Goal: Task Accomplishment & Management: Manage account settings

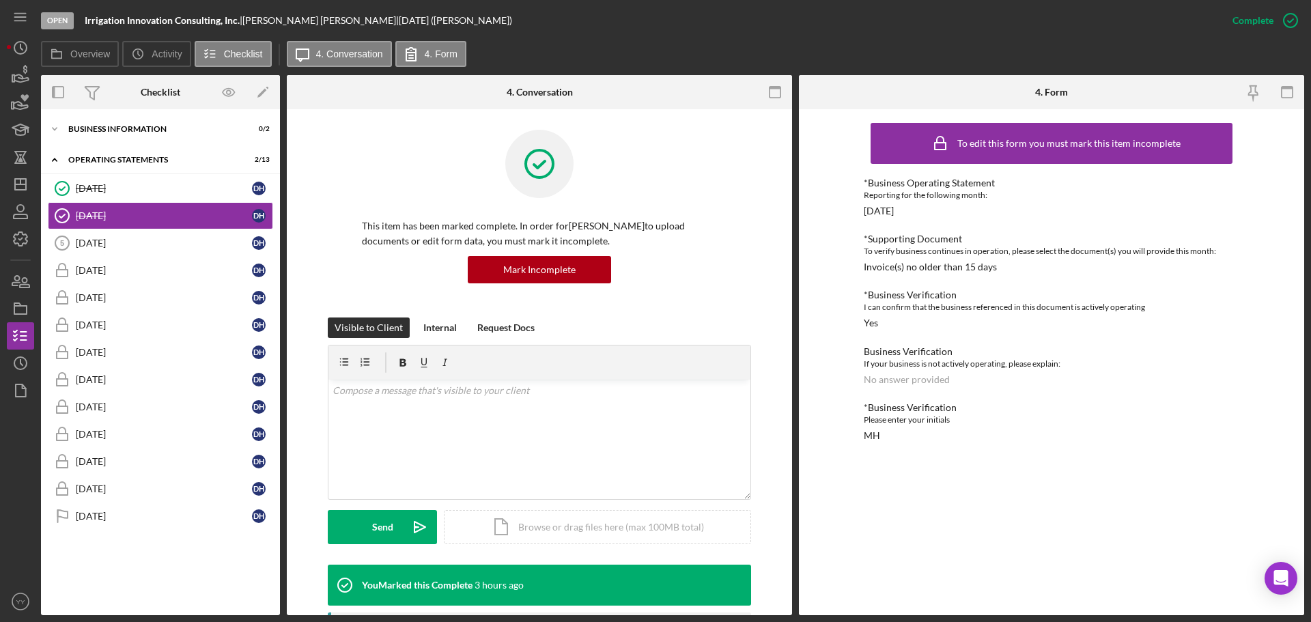
scroll to position [546, 0]
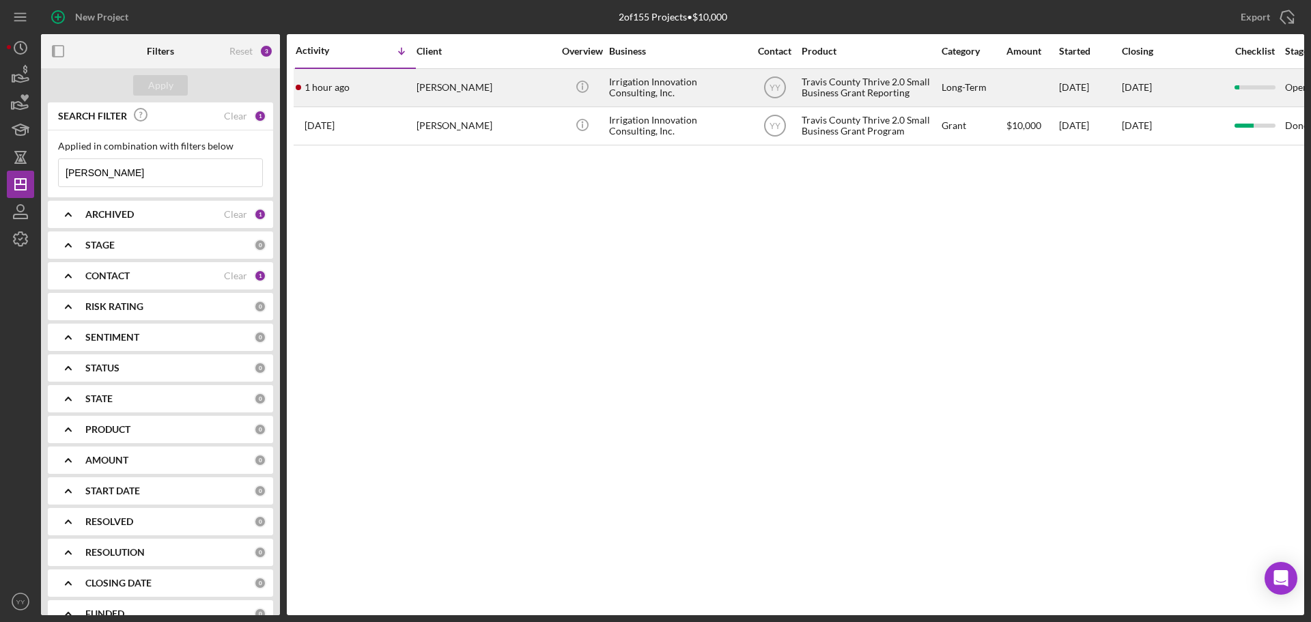
click at [551, 77] on div "[PERSON_NAME]" at bounding box center [485, 88] width 137 height 36
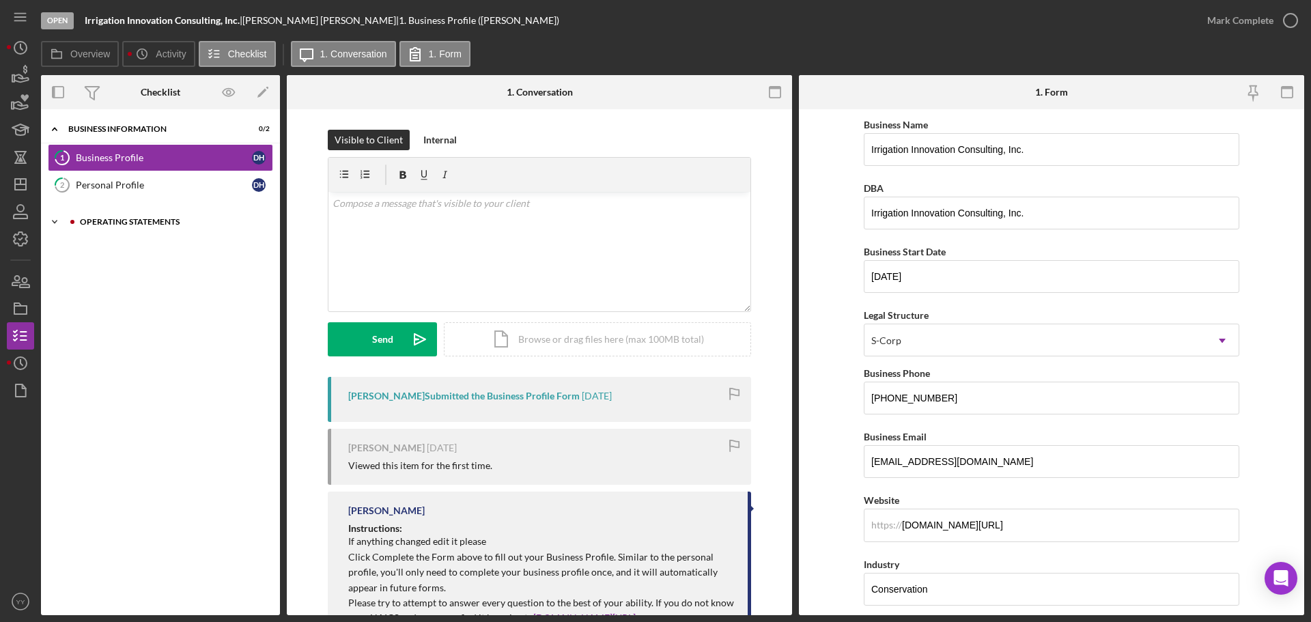
click at [122, 218] on div "Operating Statements" at bounding box center [171, 222] width 183 height 8
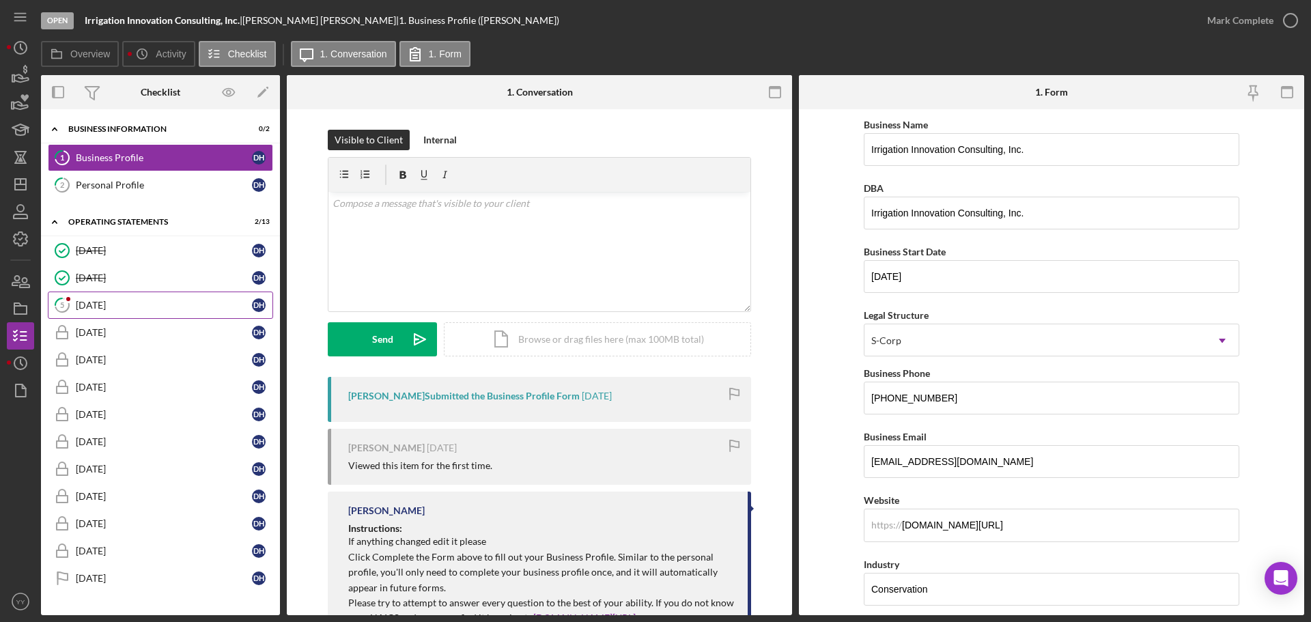
click at [100, 301] on div "[DATE]" at bounding box center [164, 305] width 176 height 11
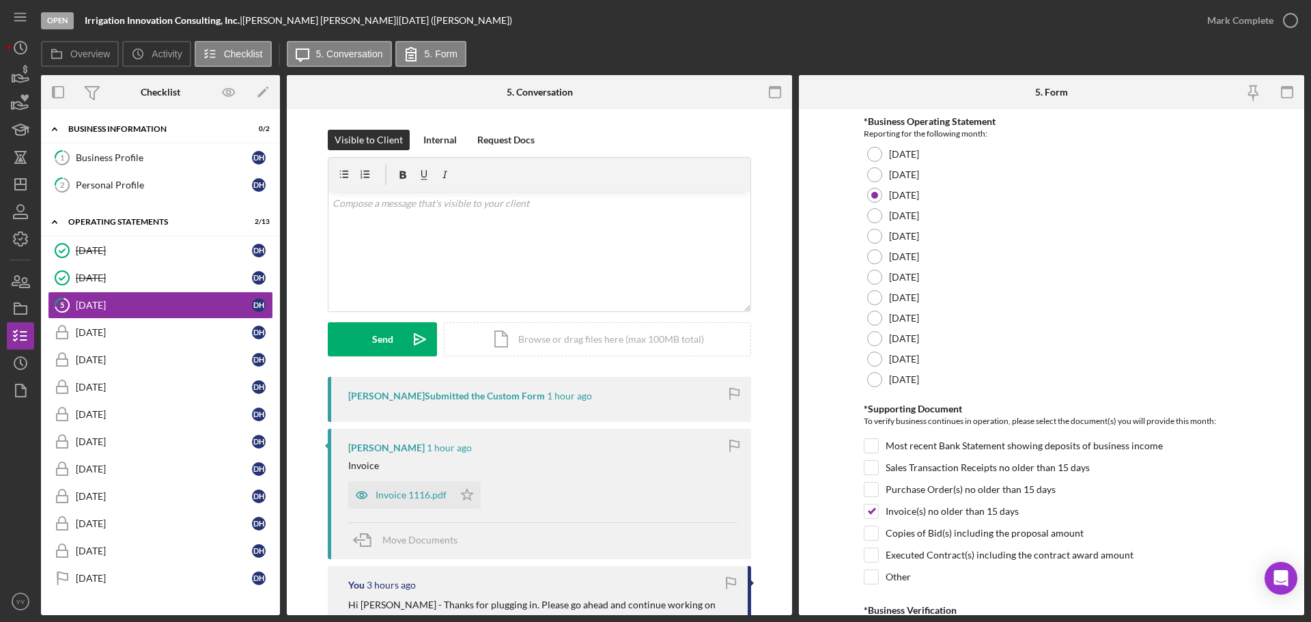
click at [393, 490] on div "Invoice 1116.pdf" at bounding box center [411, 495] width 71 height 11
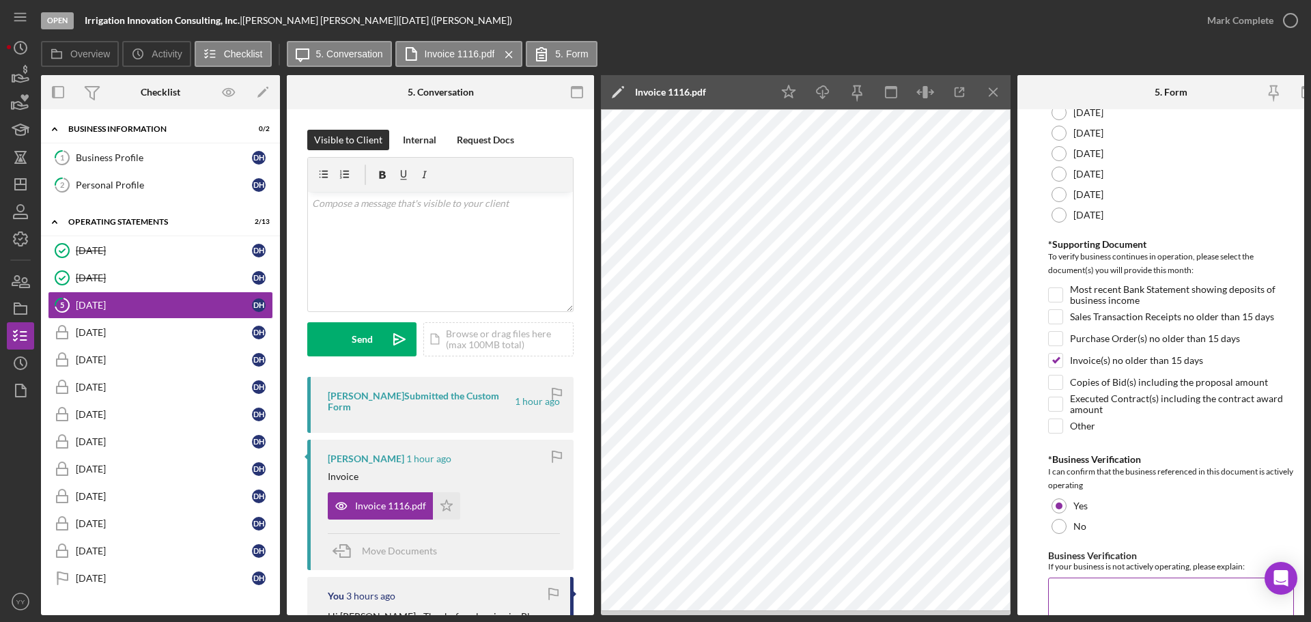
scroll to position [323, 0]
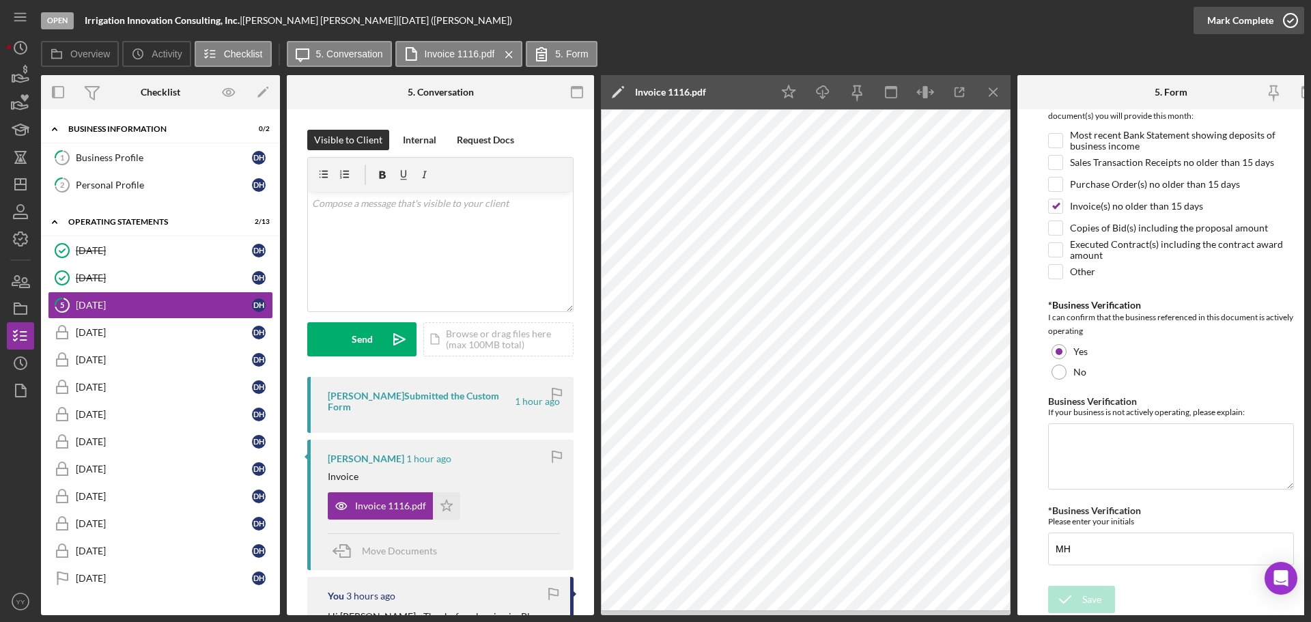
click at [1256, 24] on div "Mark Complete" at bounding box center [1241, 20] width 66 height 27
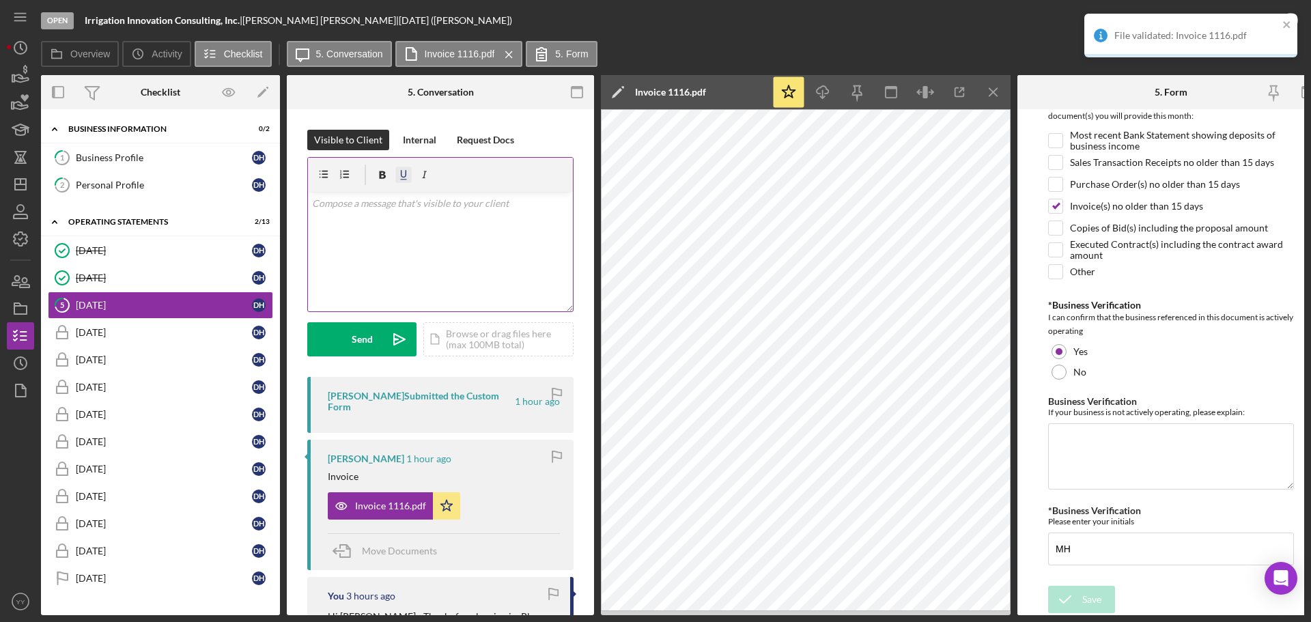
scroll to position [378, 0]
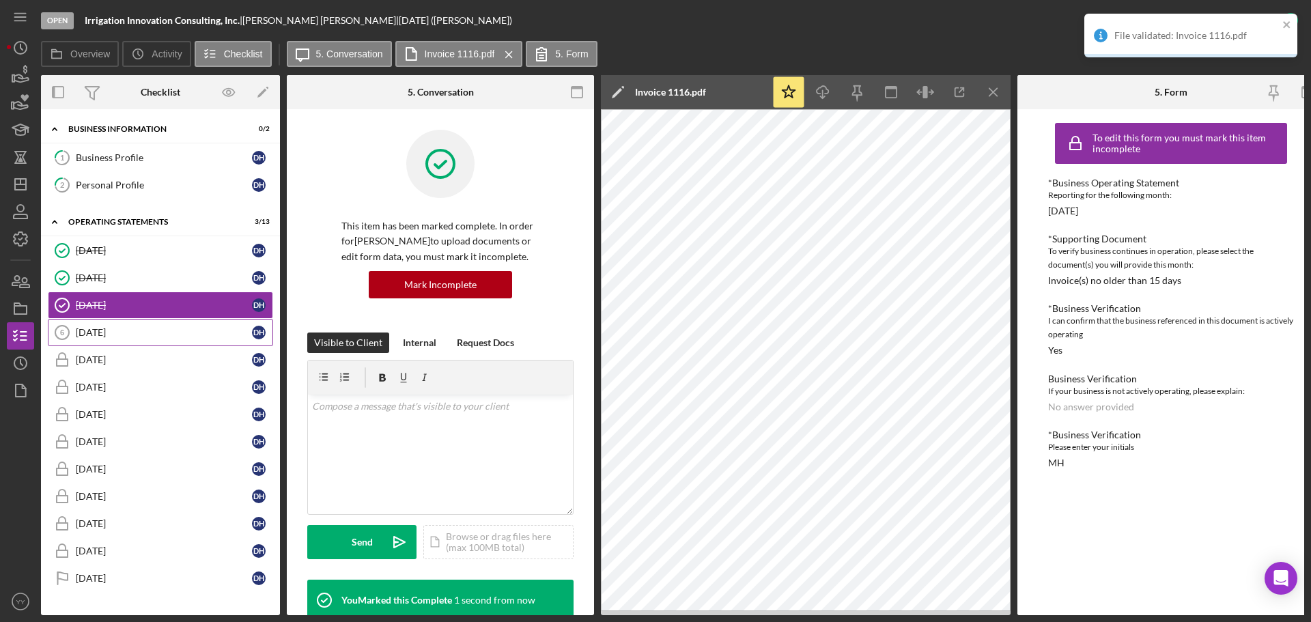
click at [89, 334] on div "[DATE]" at bounding box center [164, 332] width 176 height 11
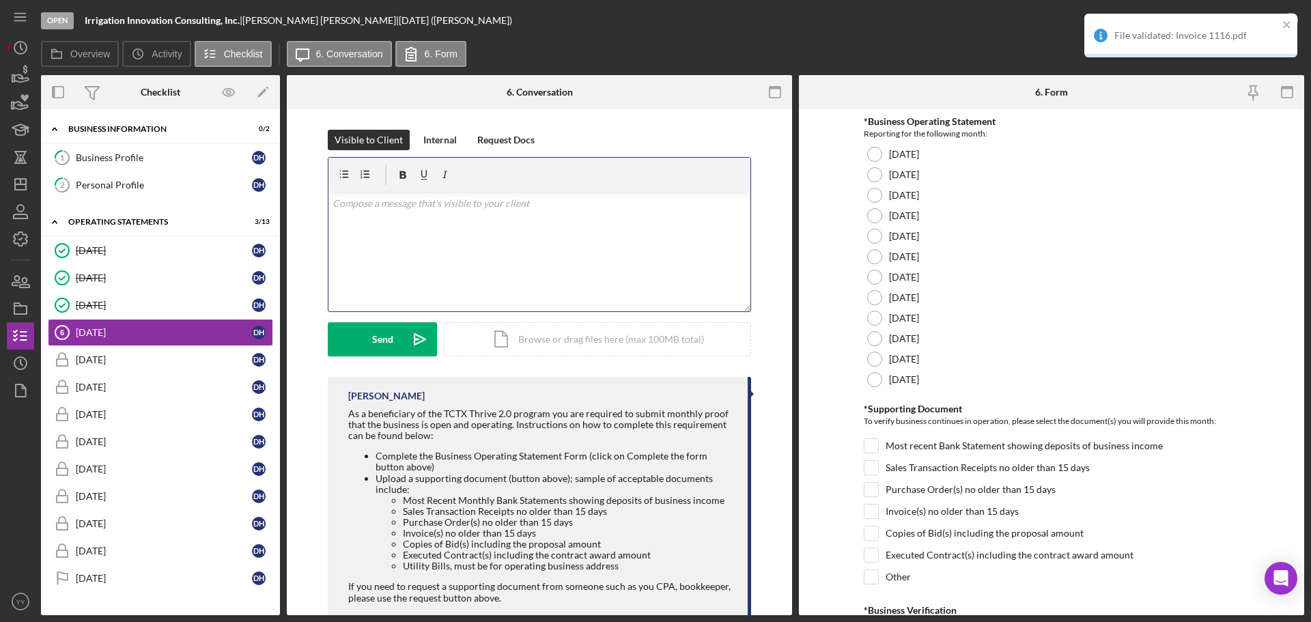
click at [395, 253] on div "v Color teal Color pink Remove color Add row above Add row below Add column bef…" at bounding box center [540, 252] width 422 height 120
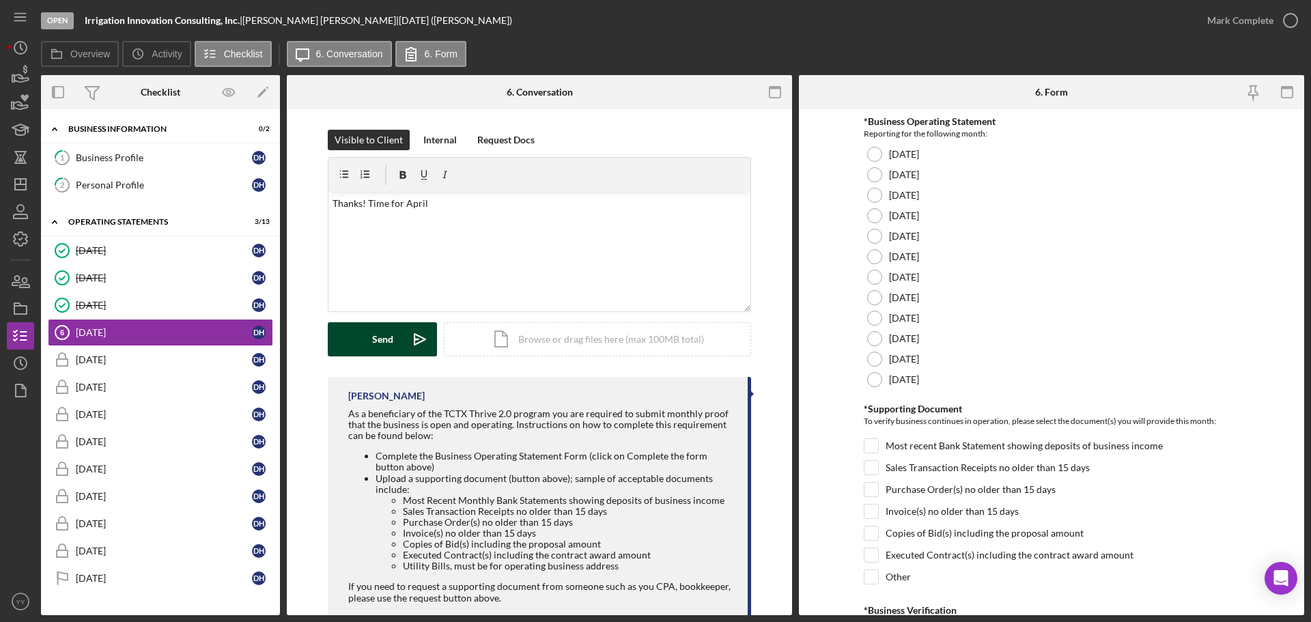
click at [379, 350] on div "Send" at bounding box center [382, 339] width 21 height 34
